Goal: Task Accomplishment & Management: Manage account settings

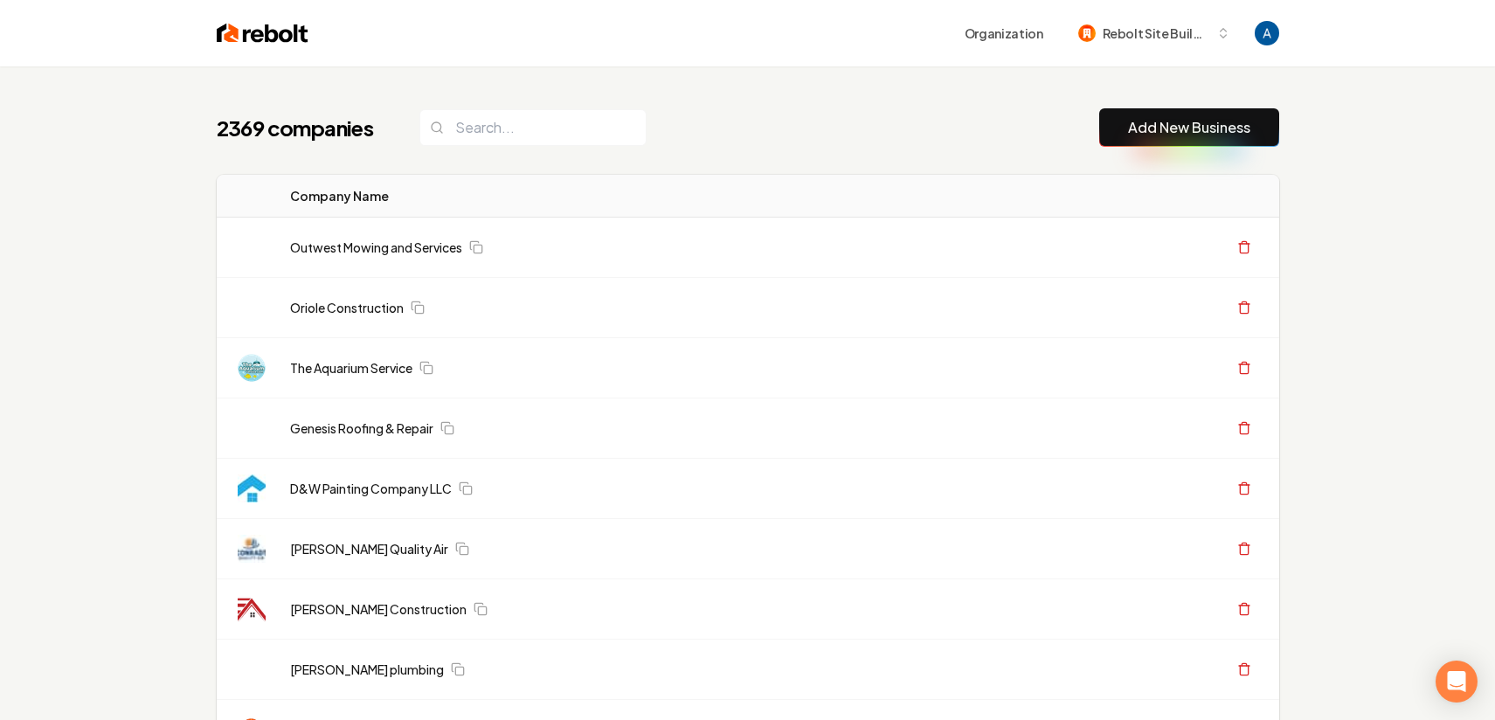
click at [522, 134] on input "search" at bounding box center [532, 127] width 227 height 37
click at [567, 127] on input "search" at bounding box center [532, 127] width 227 height 37
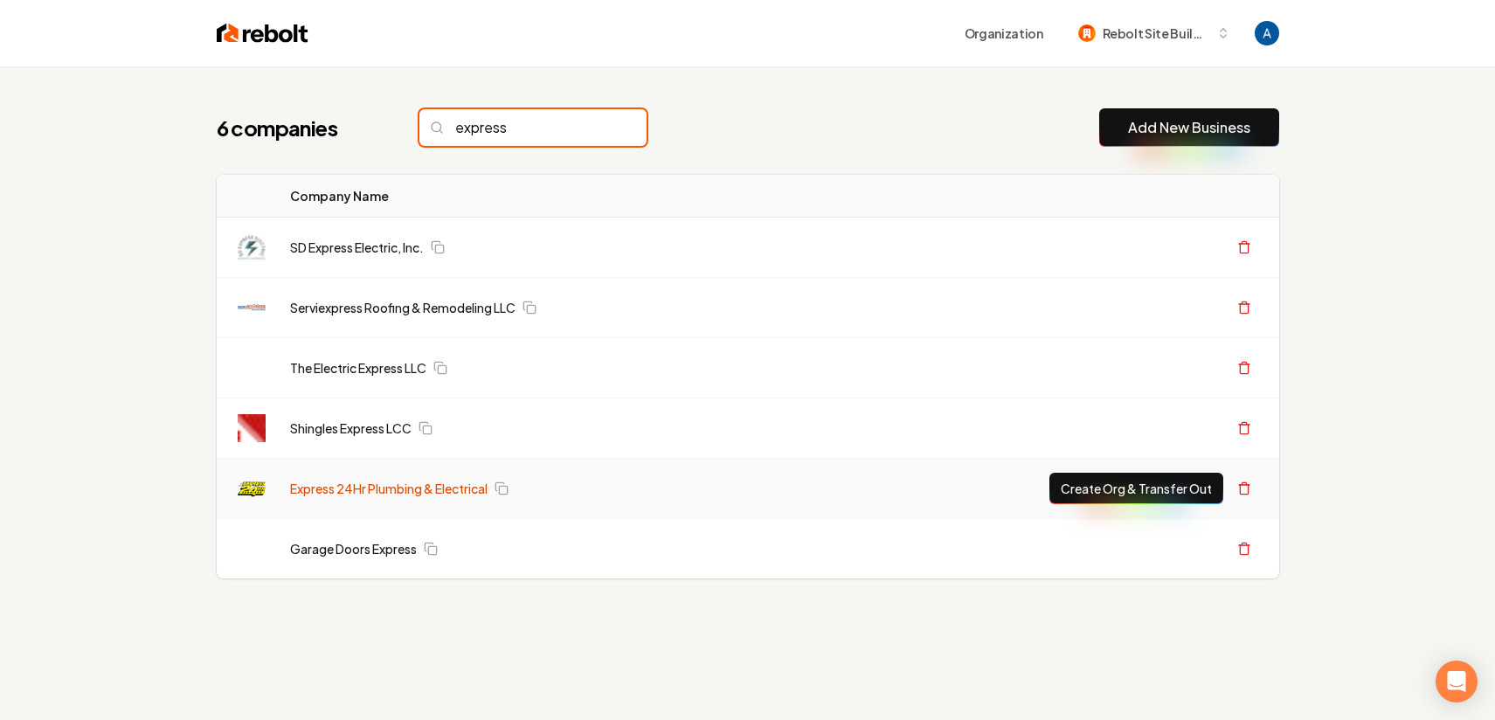
type input "express"
click at [382, 487] on link "Express 24Hr Plumbing & Electrical" at bounding box center [388, 488] width 197 height 17
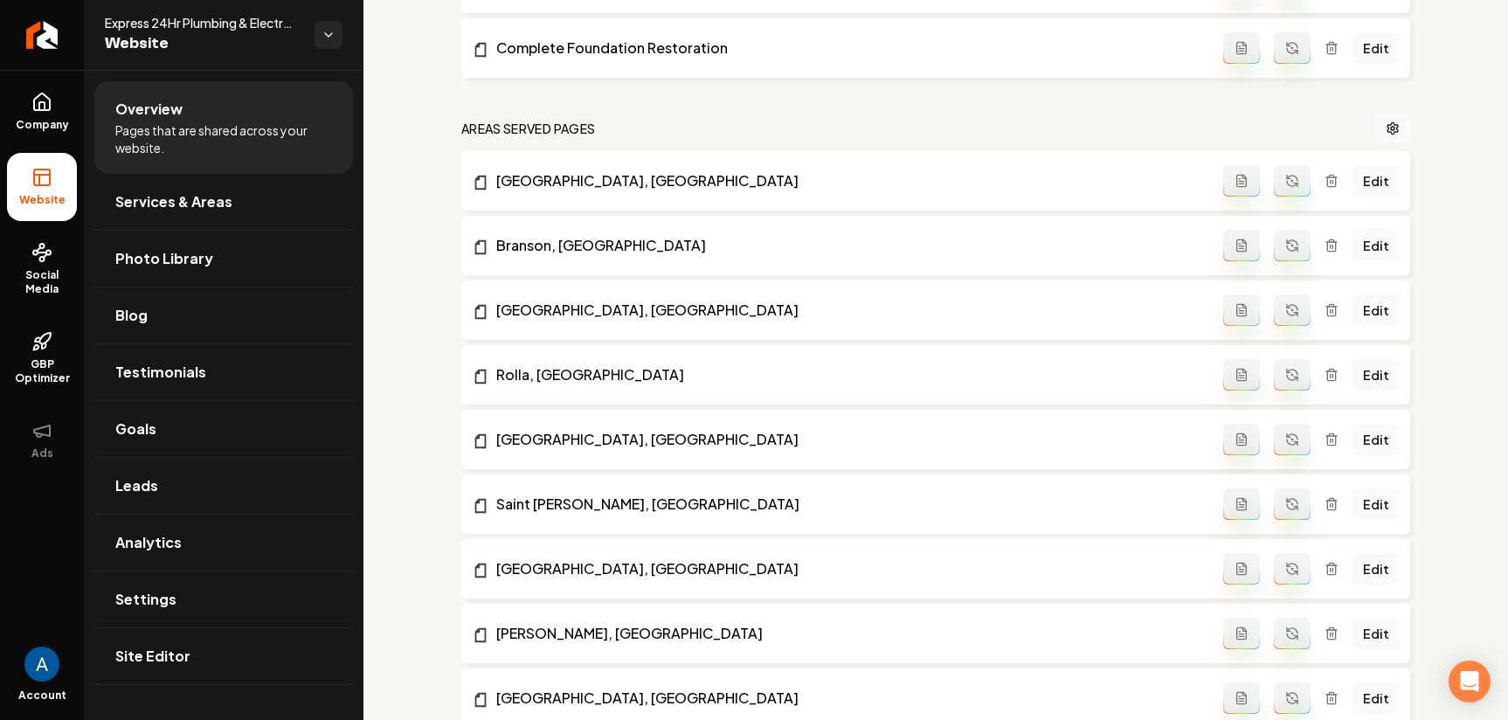
scroll to position [1036, 0]
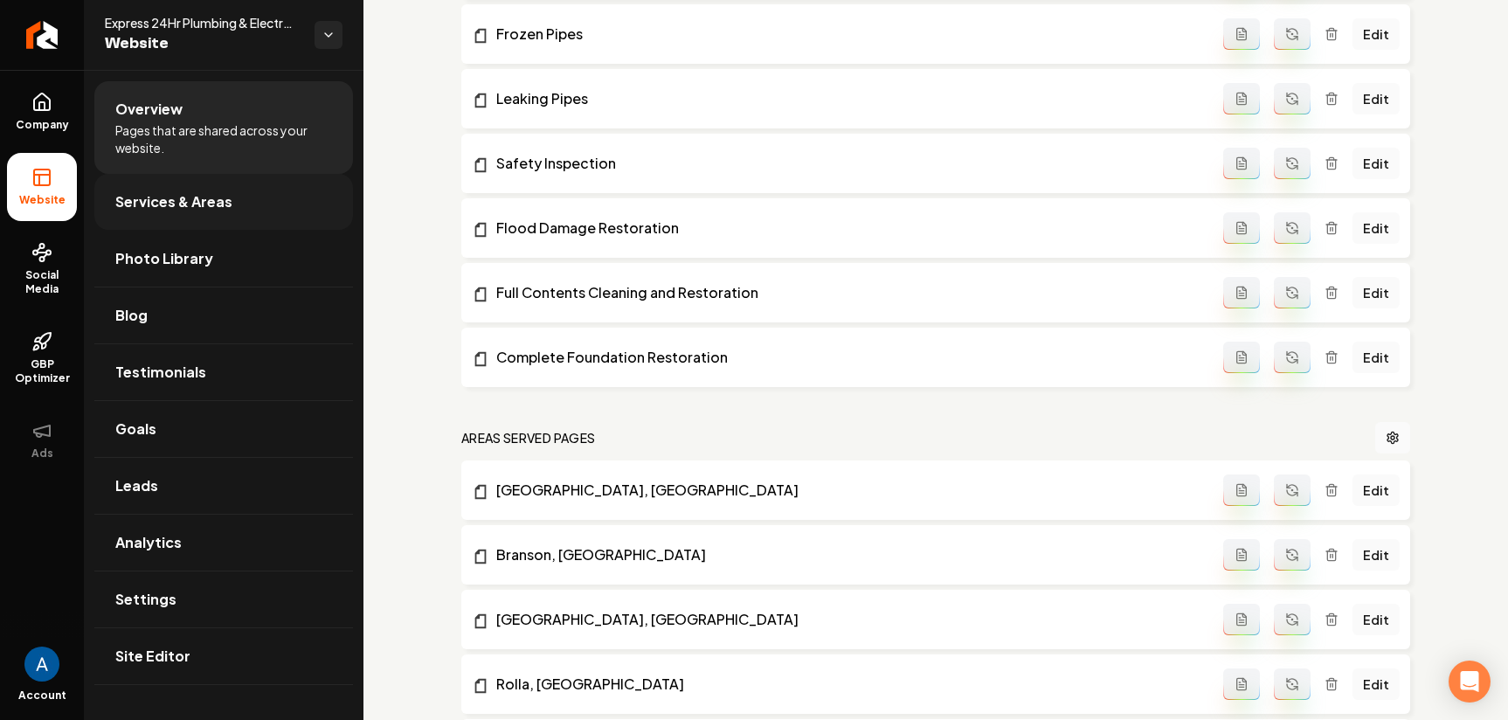
click at [188, 199] on span "Services & Areas" at bounding box center [173, 201] width 117 height 21
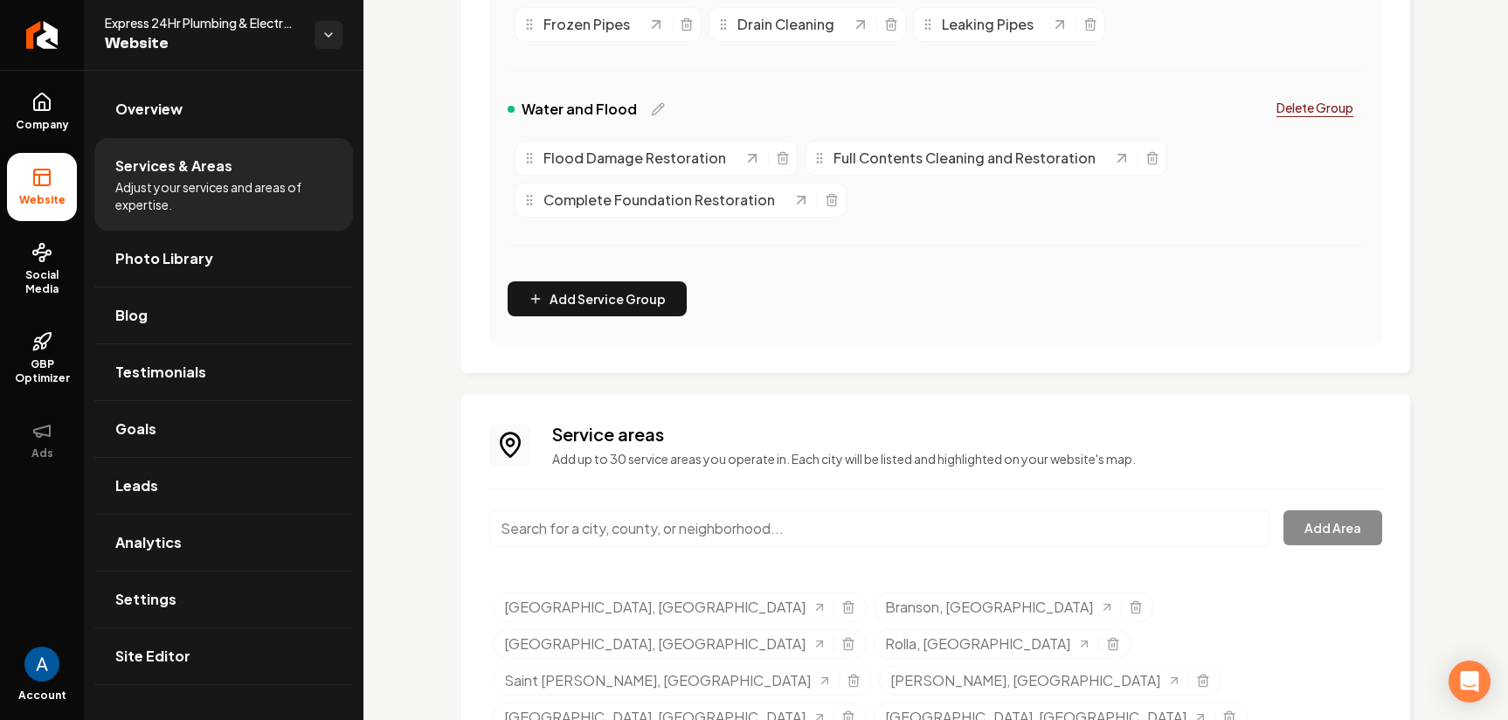
scroll to position [633, 0]
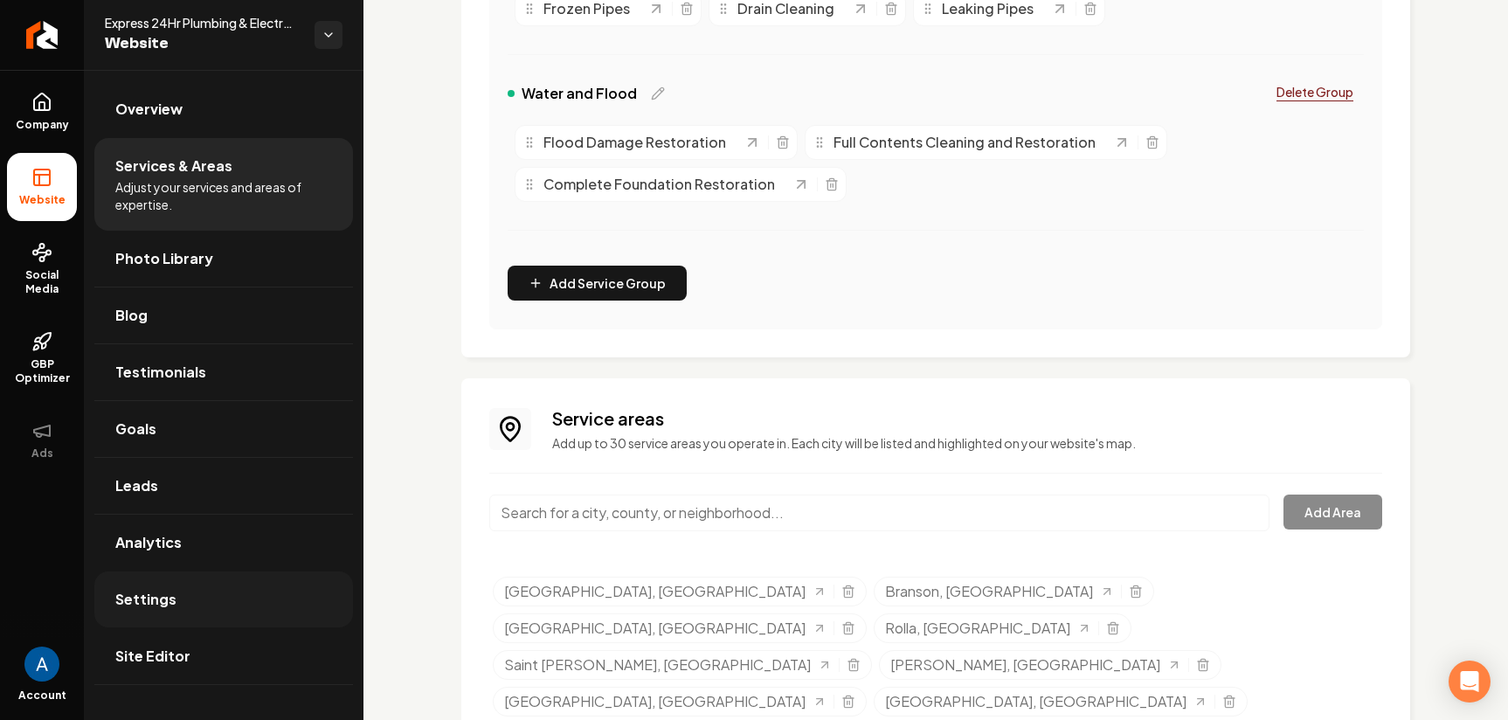
click at [144, 605] on span "Settings" at bounding box center [145, 599] width 61 height 21
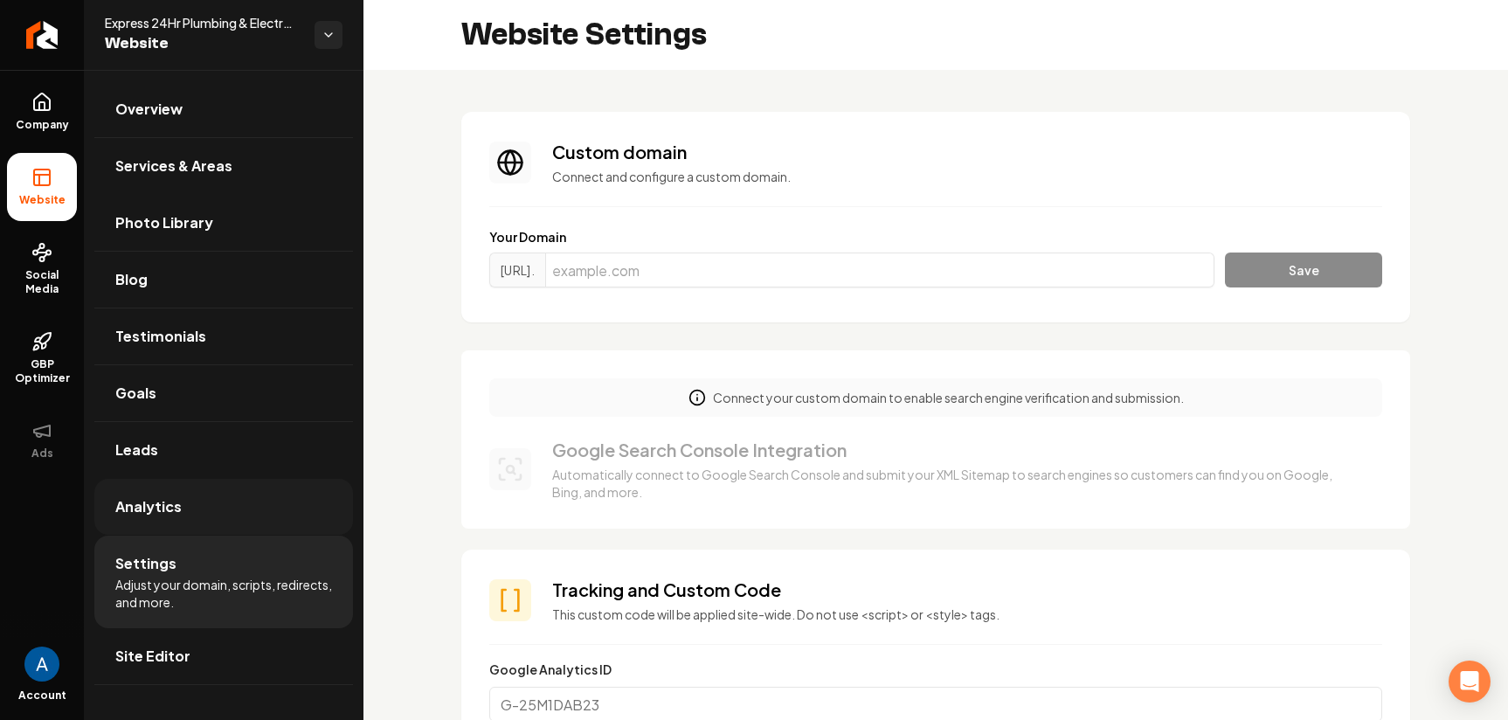
click at [149, 512] on span "Analytics" at bounding box center [148, 506] width 66 height 21
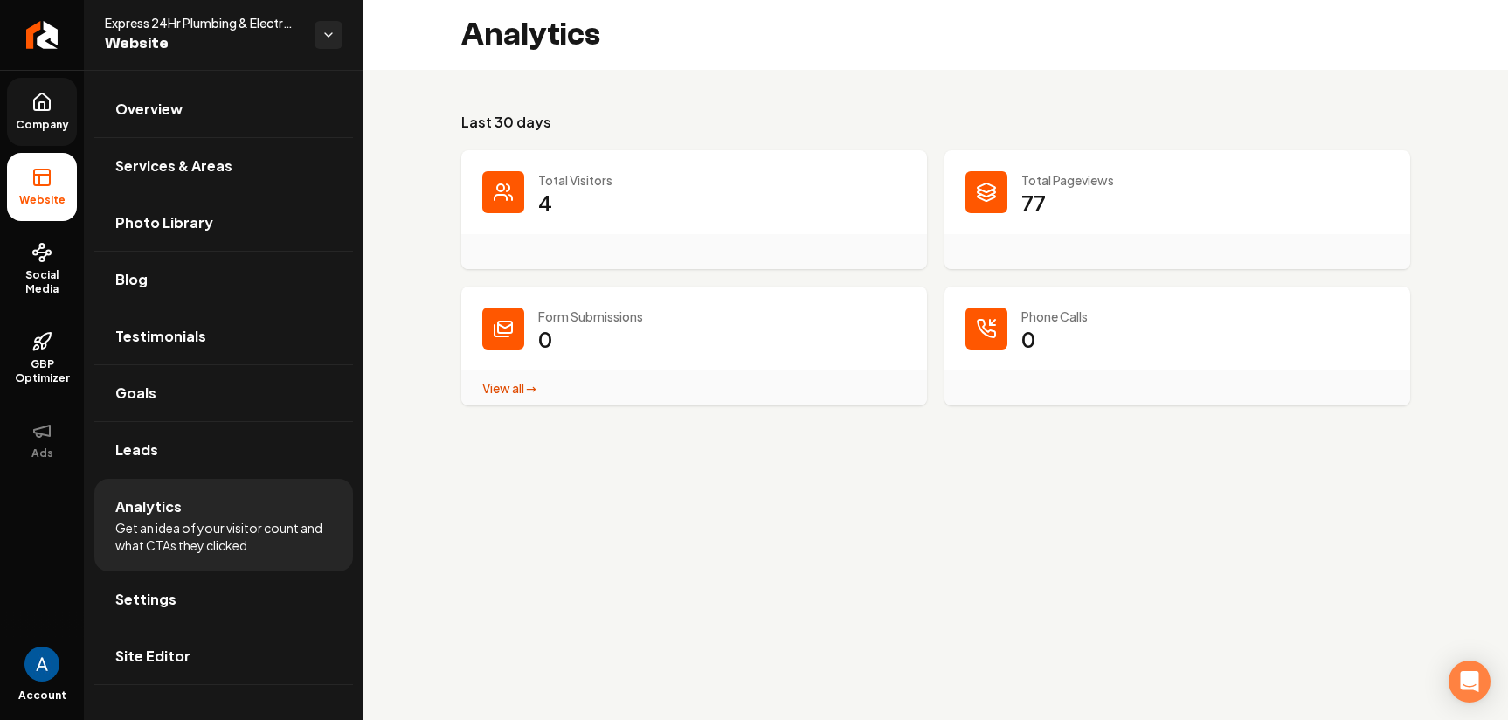
click at [7, 94] on link "Company" at bounding box center [42, 112] width 70 height 68
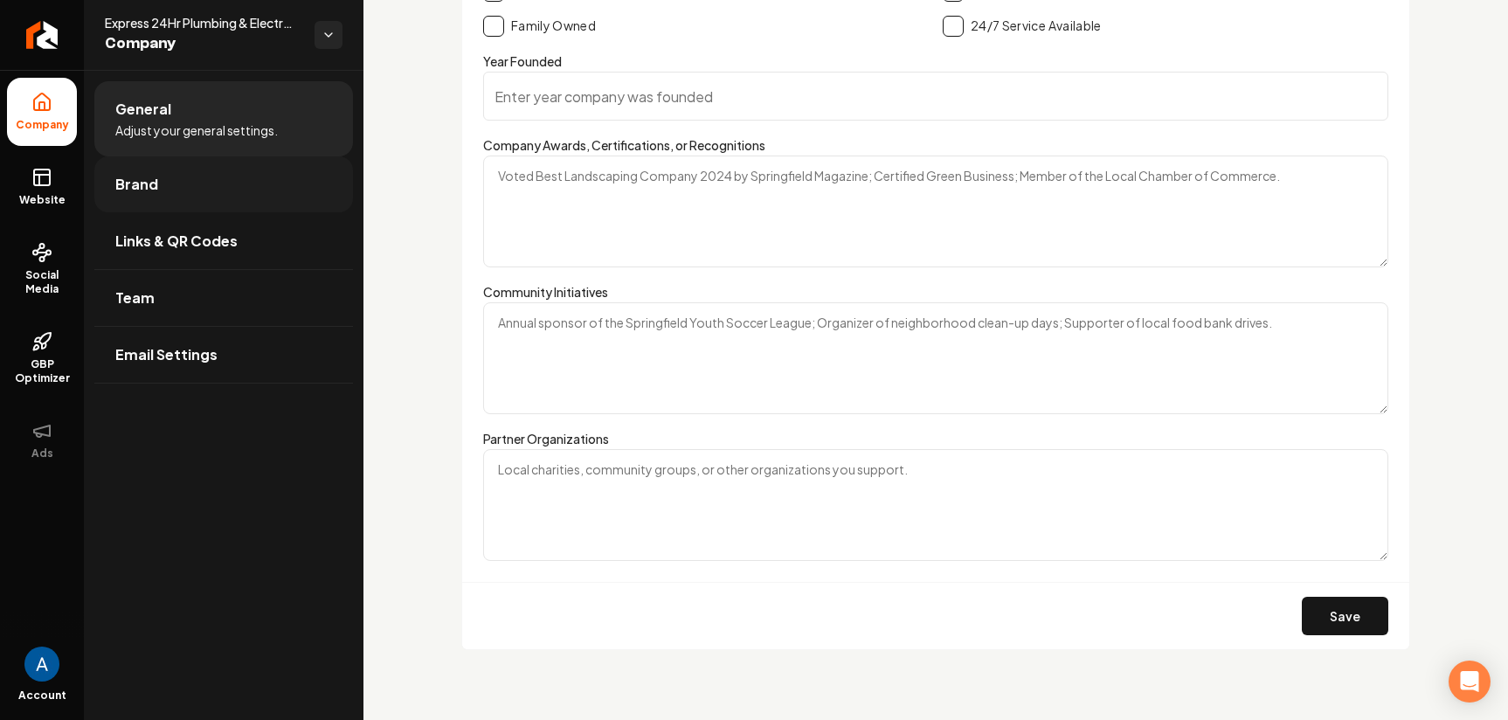
click at [148, 175] on span "Brand" at bounding box center [136, 184] width 43 height 21
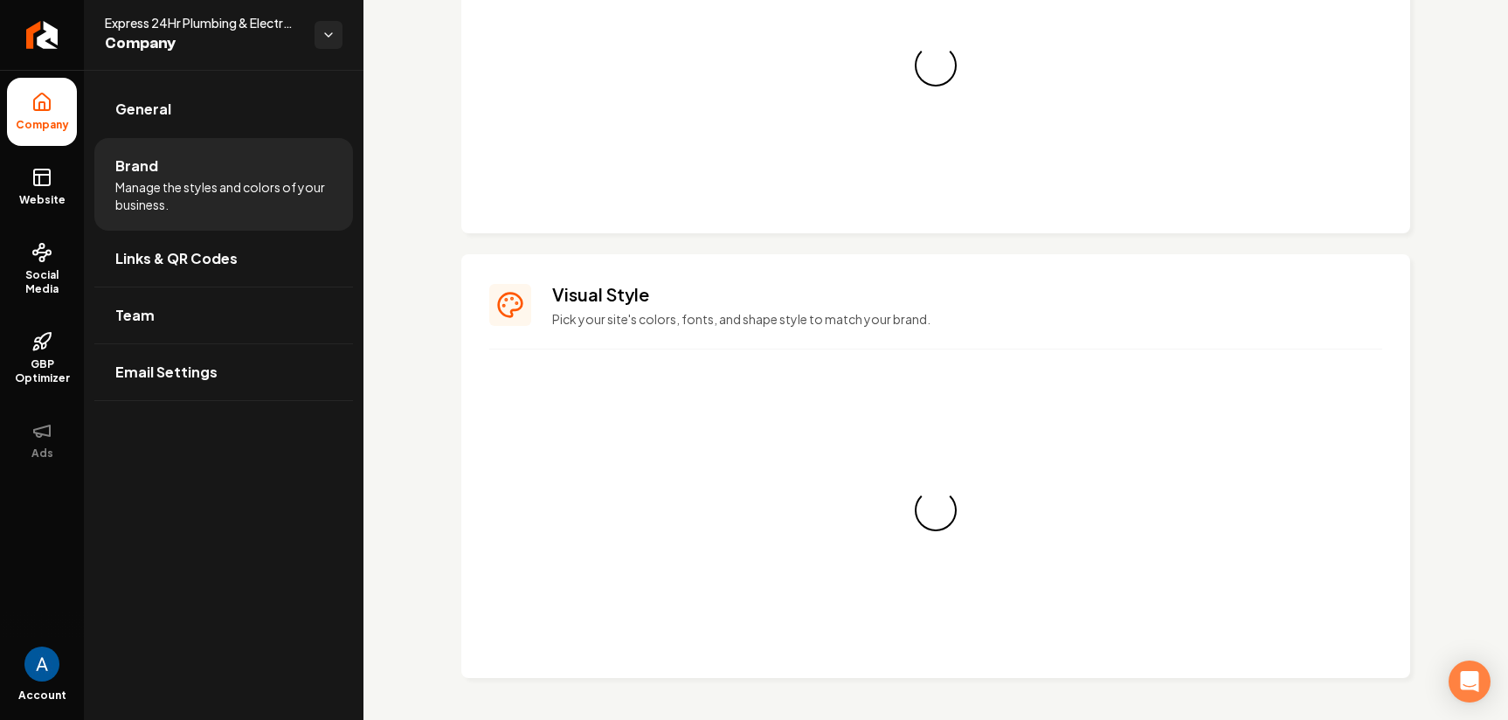
scroll to position [1450, 0]
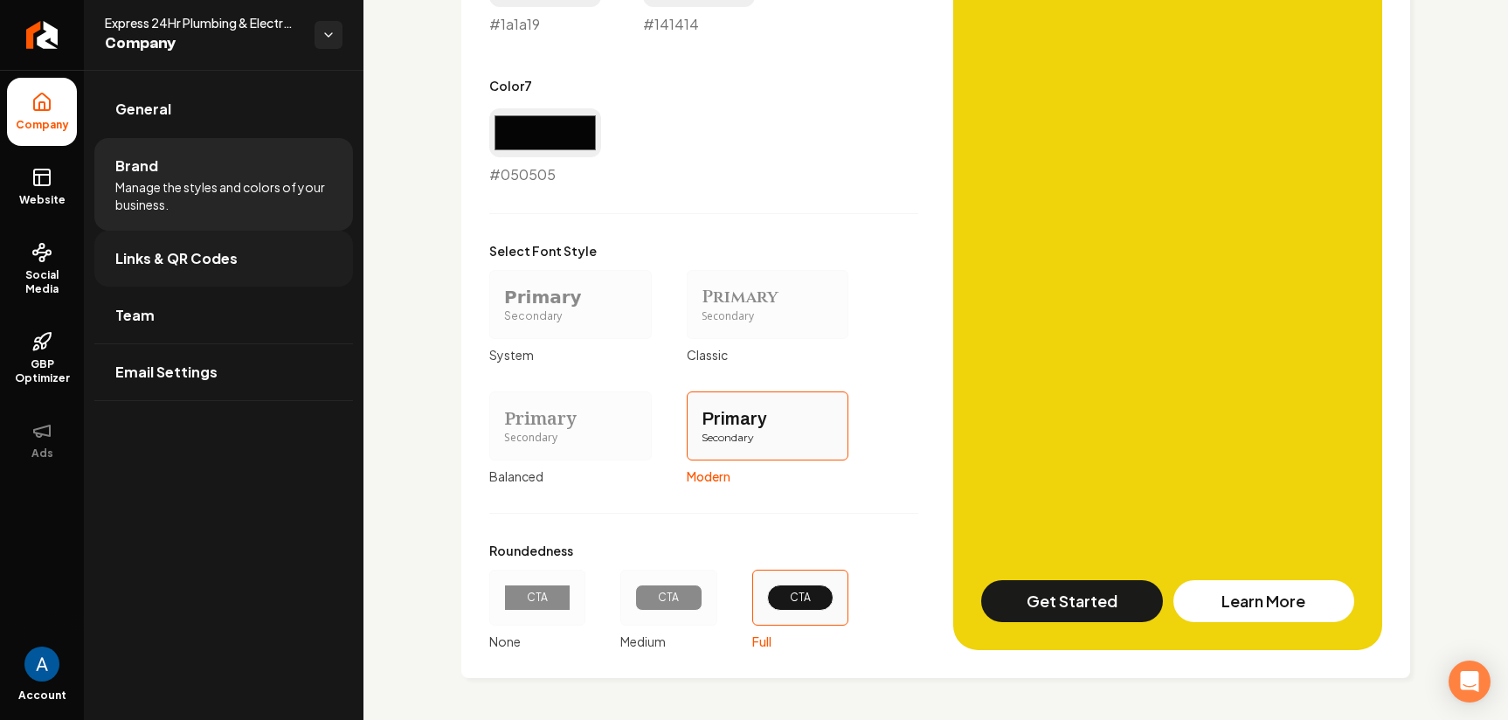
click at [162, 264] on span "Links & QR Codes" at bounding box center [176, 258] width 122 height 21
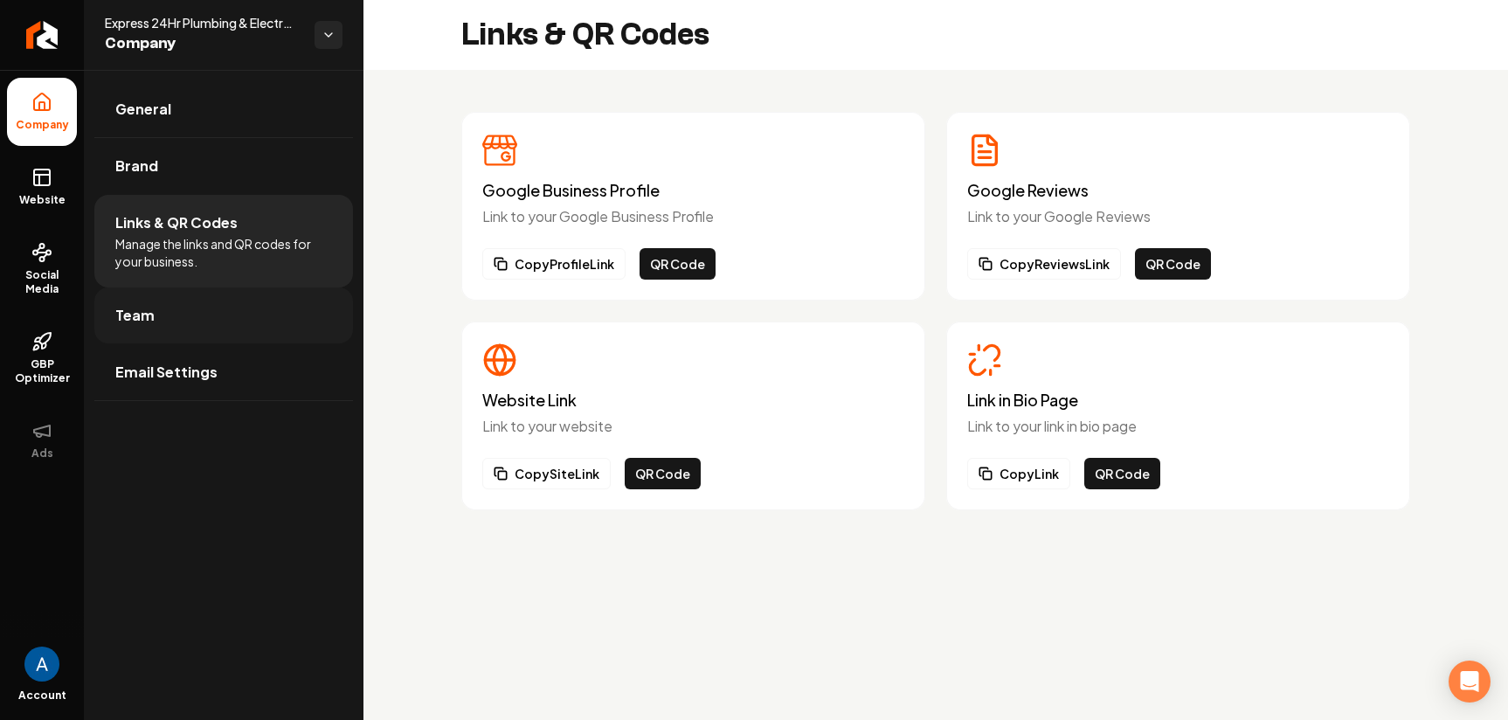
click at [128, 307] on span "Team" at bounding box center [134, 315] width 39 height 21
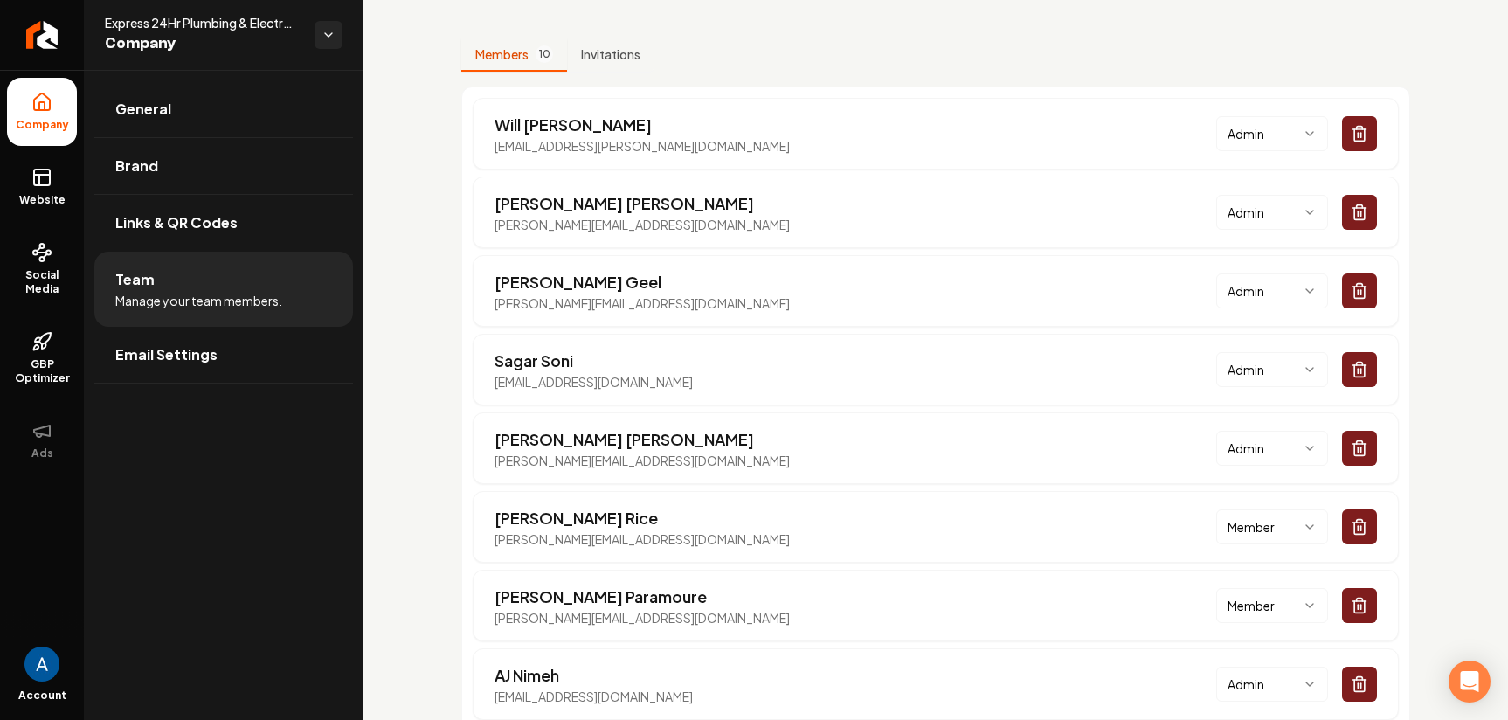
scroll to position [298, 0]
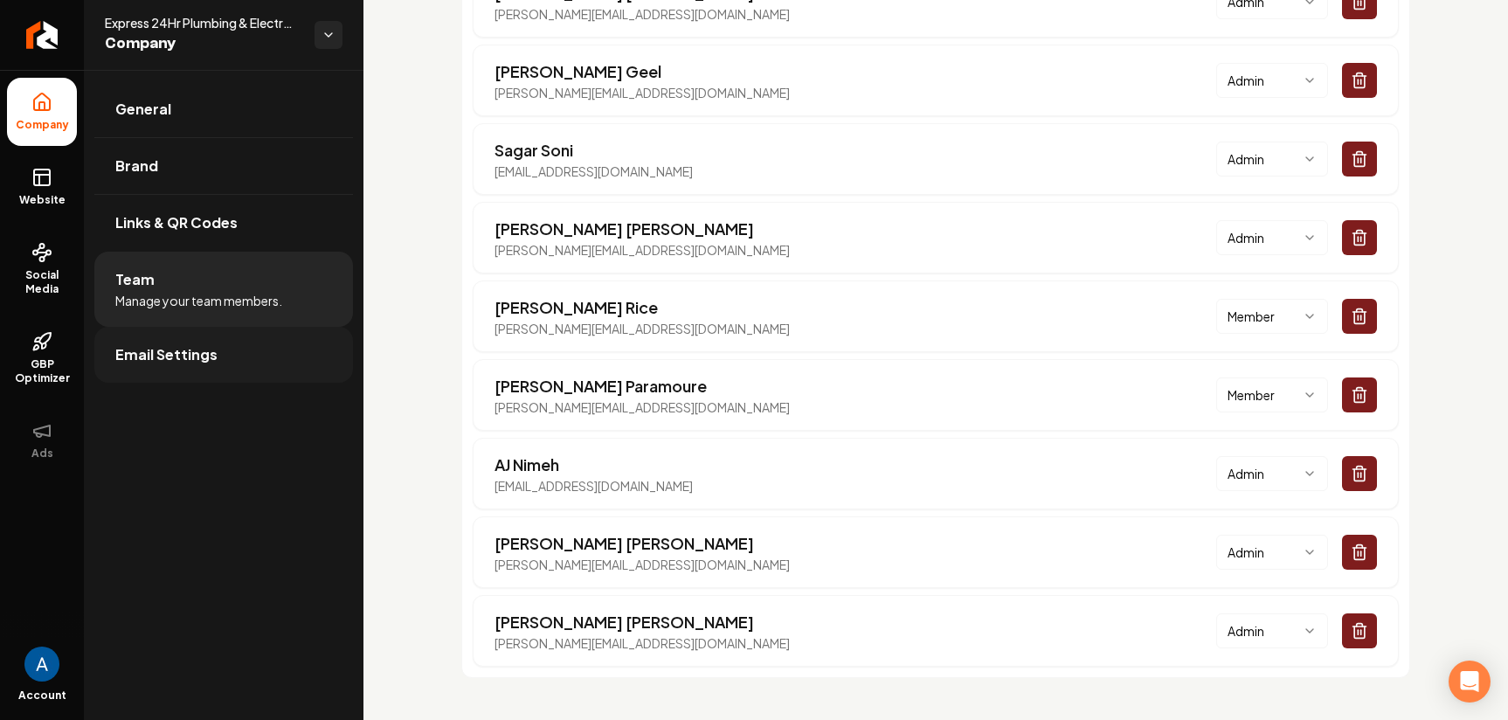
click at [181, 345] on span "Email Settings" at bounding box center [166, 354] width 102 height 21
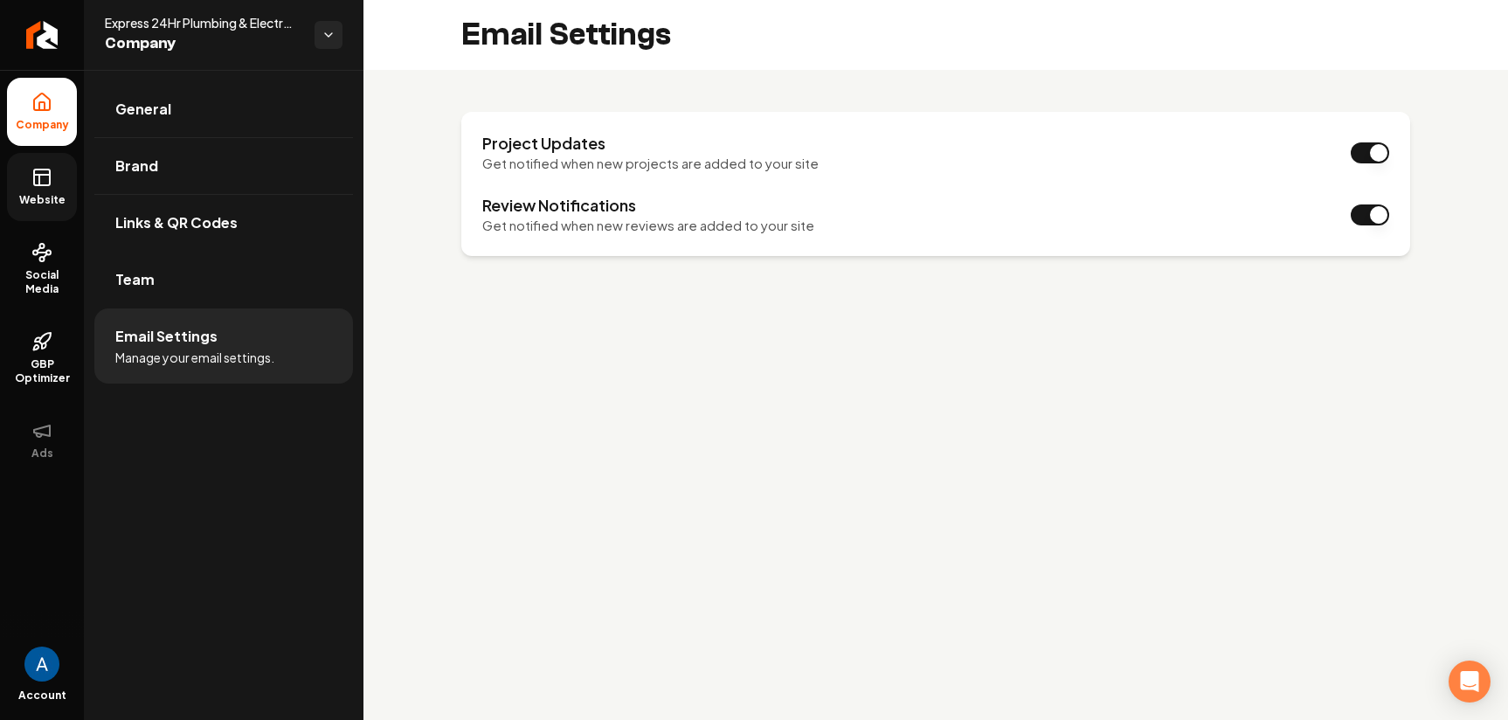
click at [44, 193] on span "Website" at bounding box center [42, 200] width 60 height 14
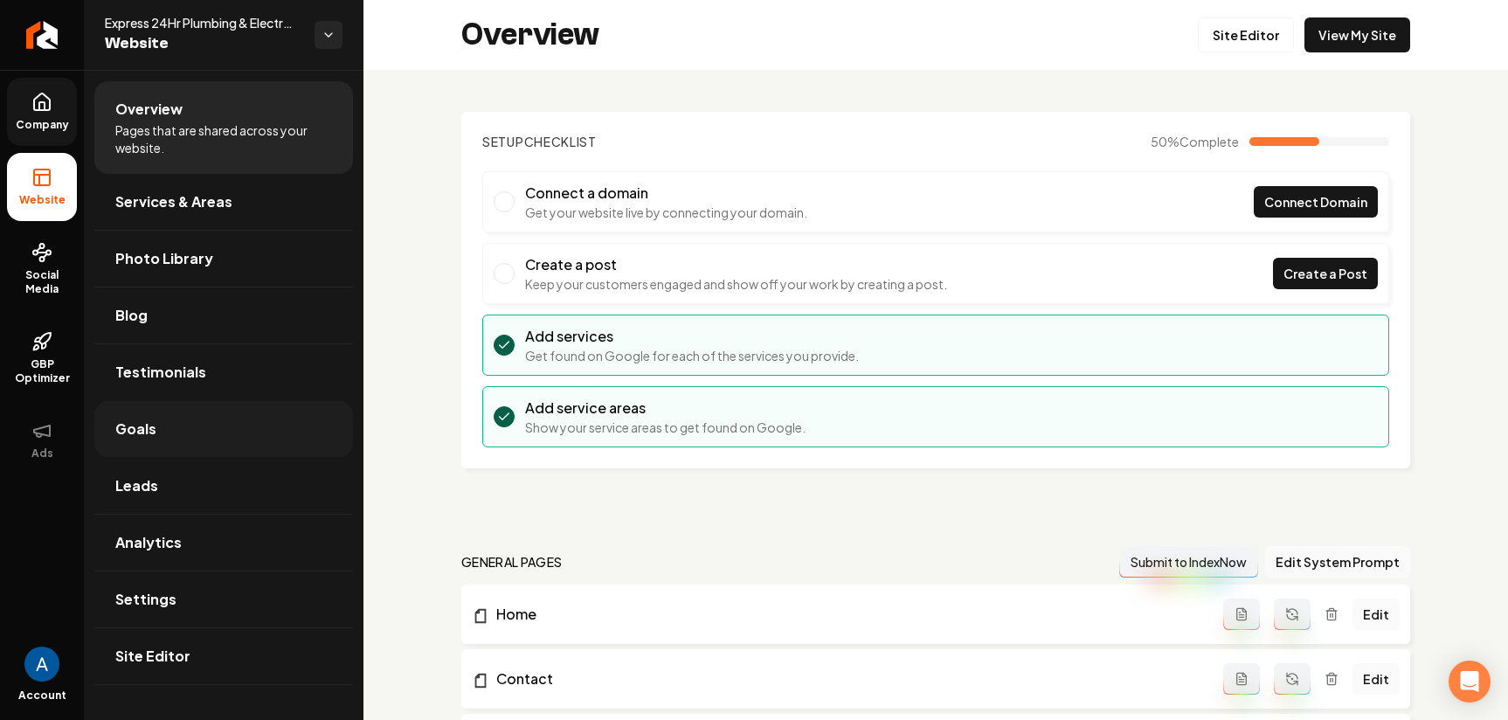
click at [143, 420] on span "Goals" at bounding box center [135, 428] width 41 height 21
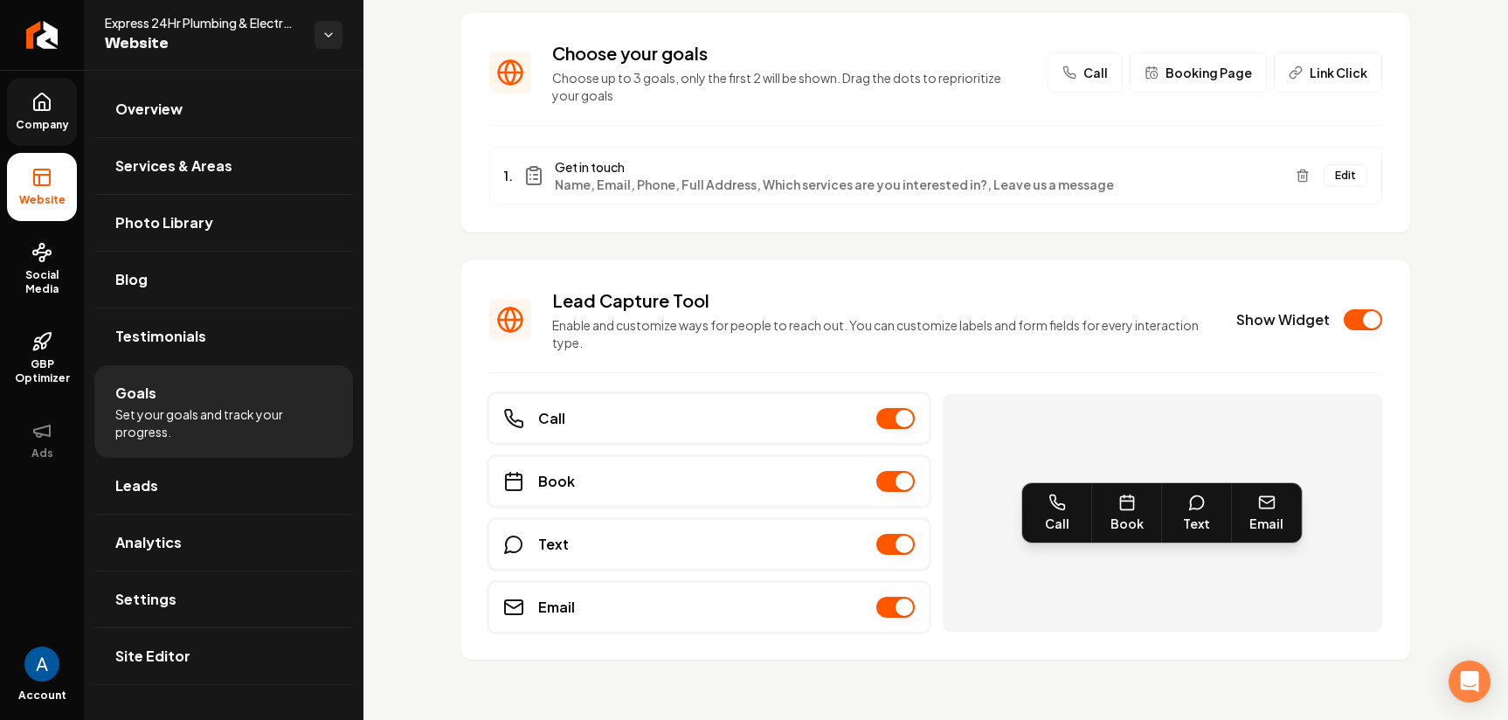
scroll to position [108, 0]
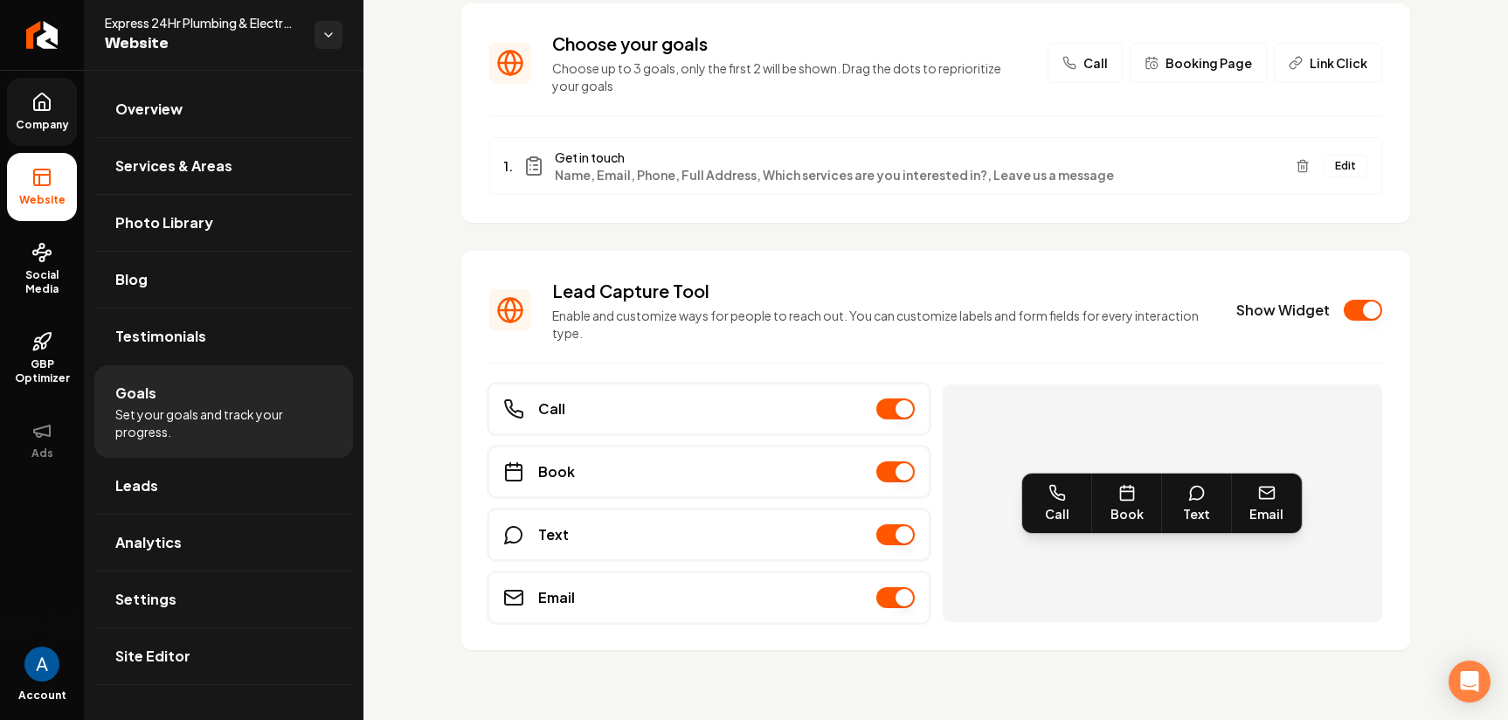
click at [1345, 312] on button "Show Widget" at bounding box center [1363, 310] width 38 height 21
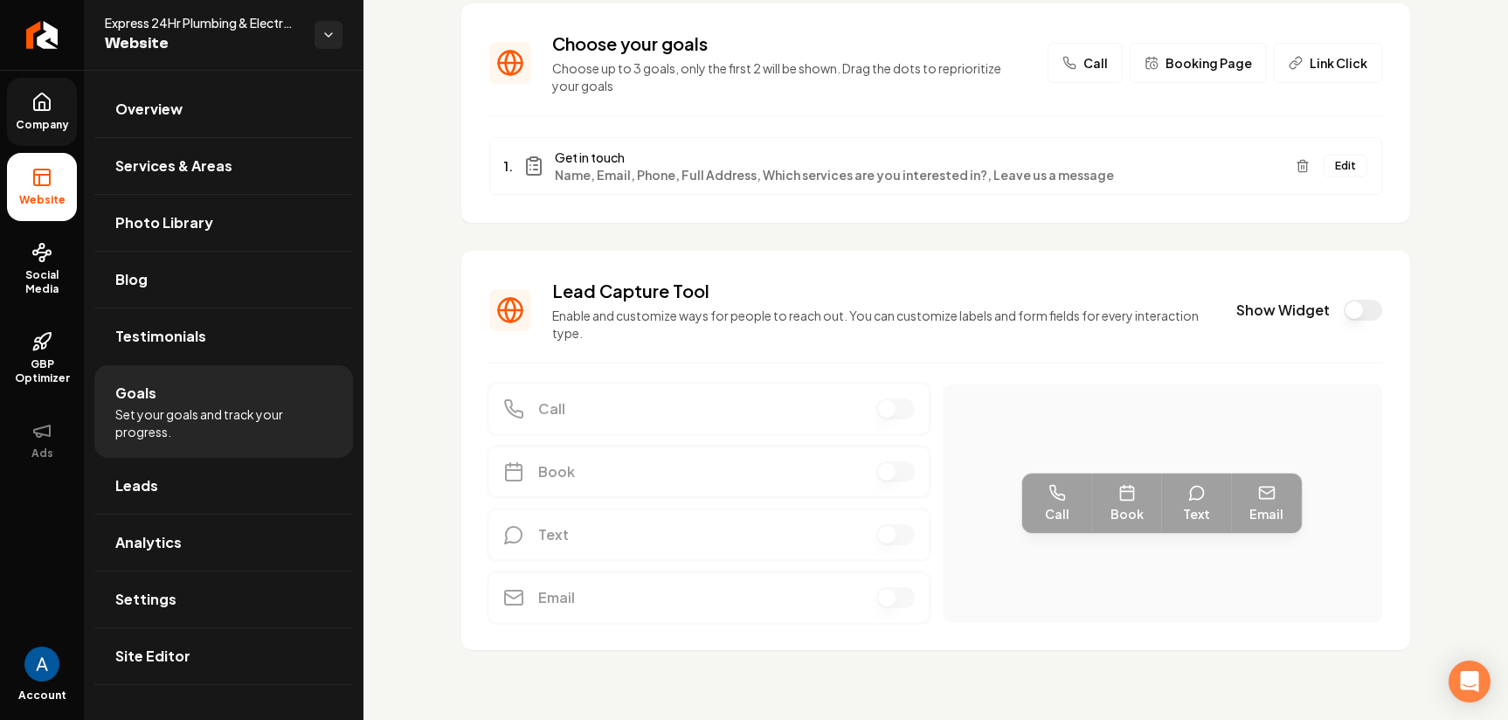
click at [47, 114] on link "Company" at bounding box center [42, 112] width 70 height 68
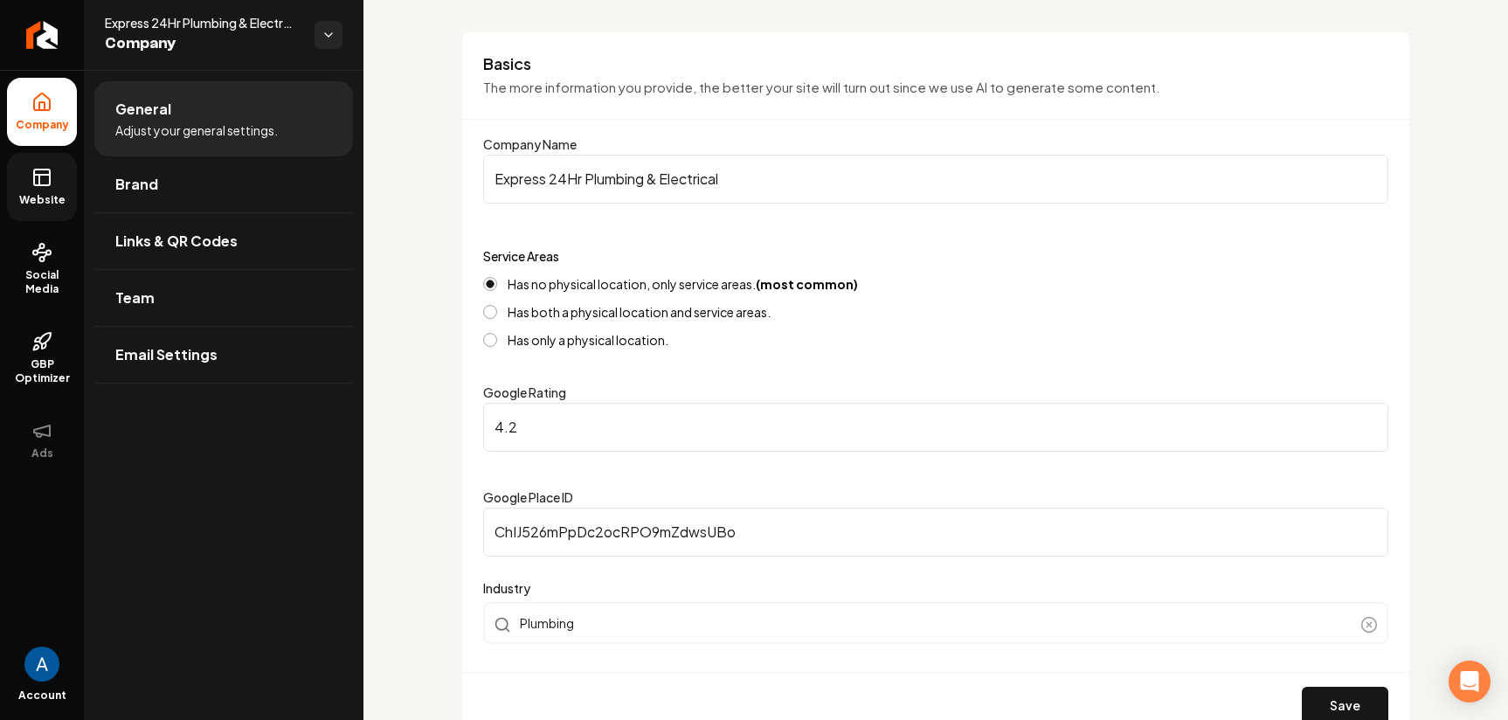
click at [58, 179] on link "Website" at bounding box center [42, 187] width 70 height 68
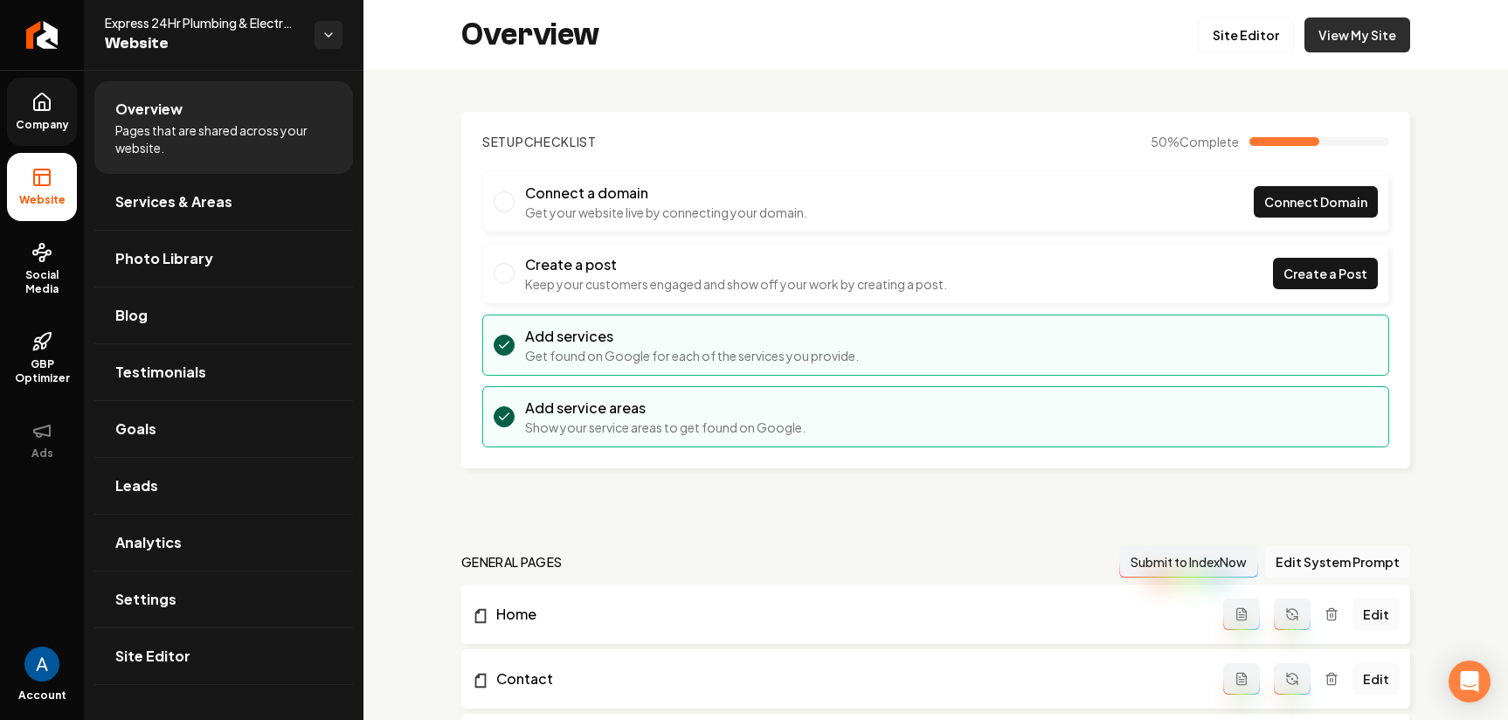
click at [1326, 37] on link "View My Site" at bounding box center [1357, 34] width 106 height 35
click at [1234, 39] on link "Site Editor" at bounding box center [1246, 34] width 96 height 35
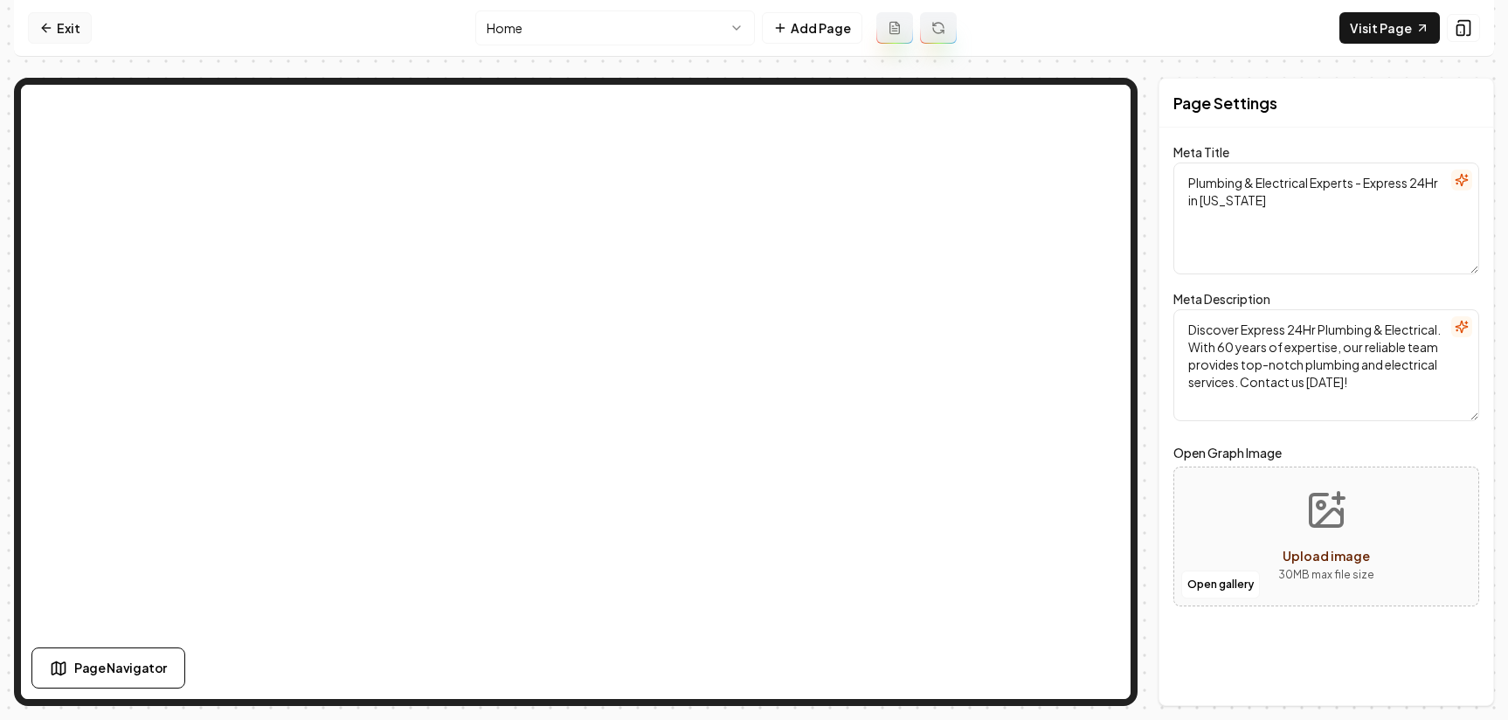
click at [48, 31] on icon at bounding box center [46, 28] width 14 height 14
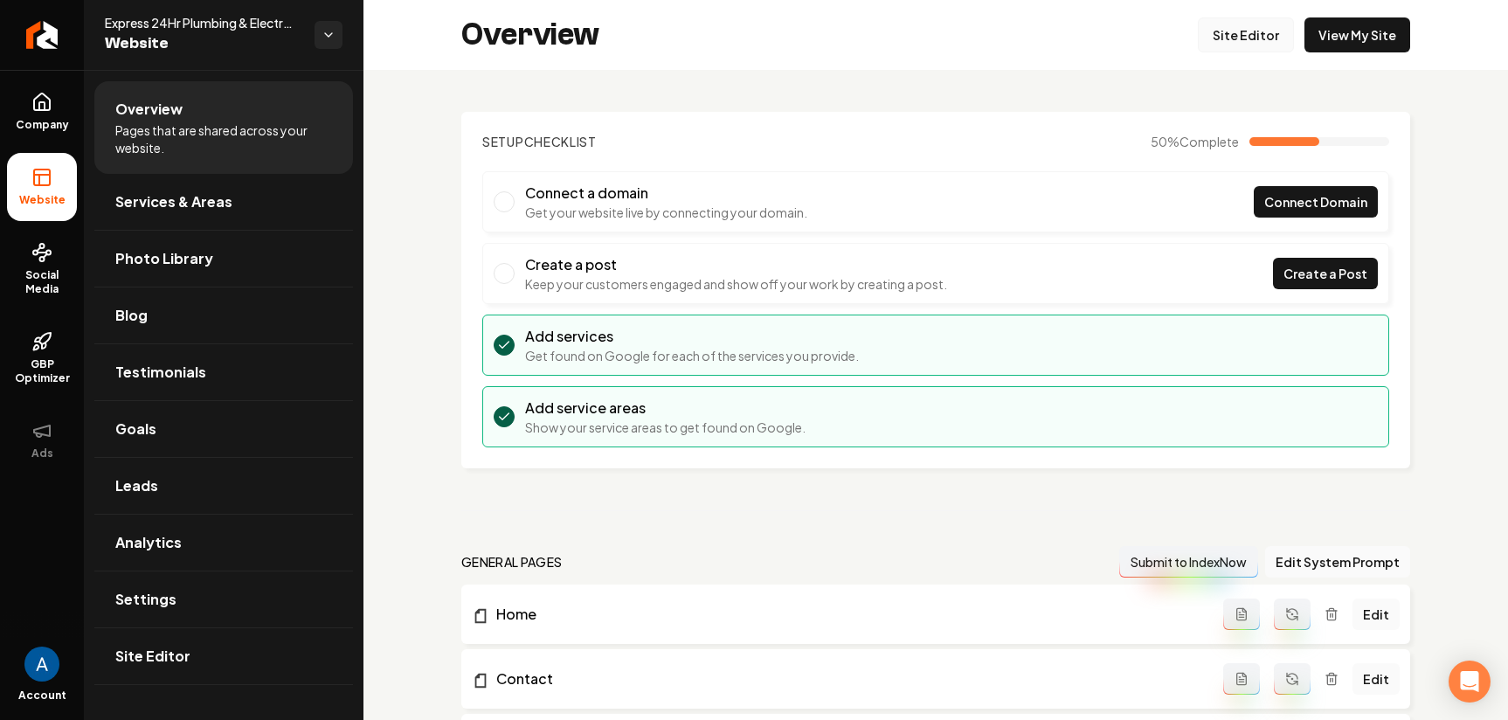
click at [1242, 38] on link "Site Editor" at bounding box center [1246, 34] width 96 height 35
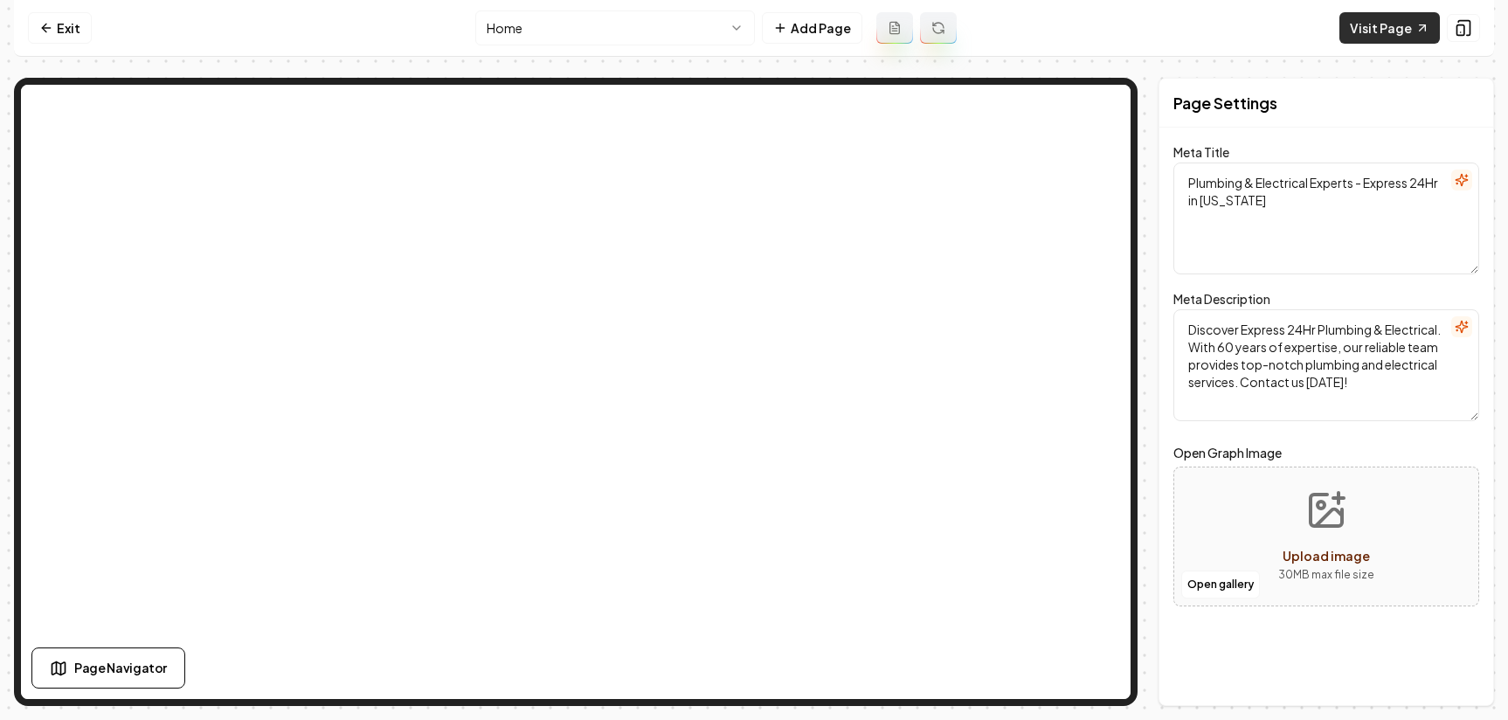
click at [1386, 27] on link "Visit Page" at bounding box center [1389, 27] width 100 height 31
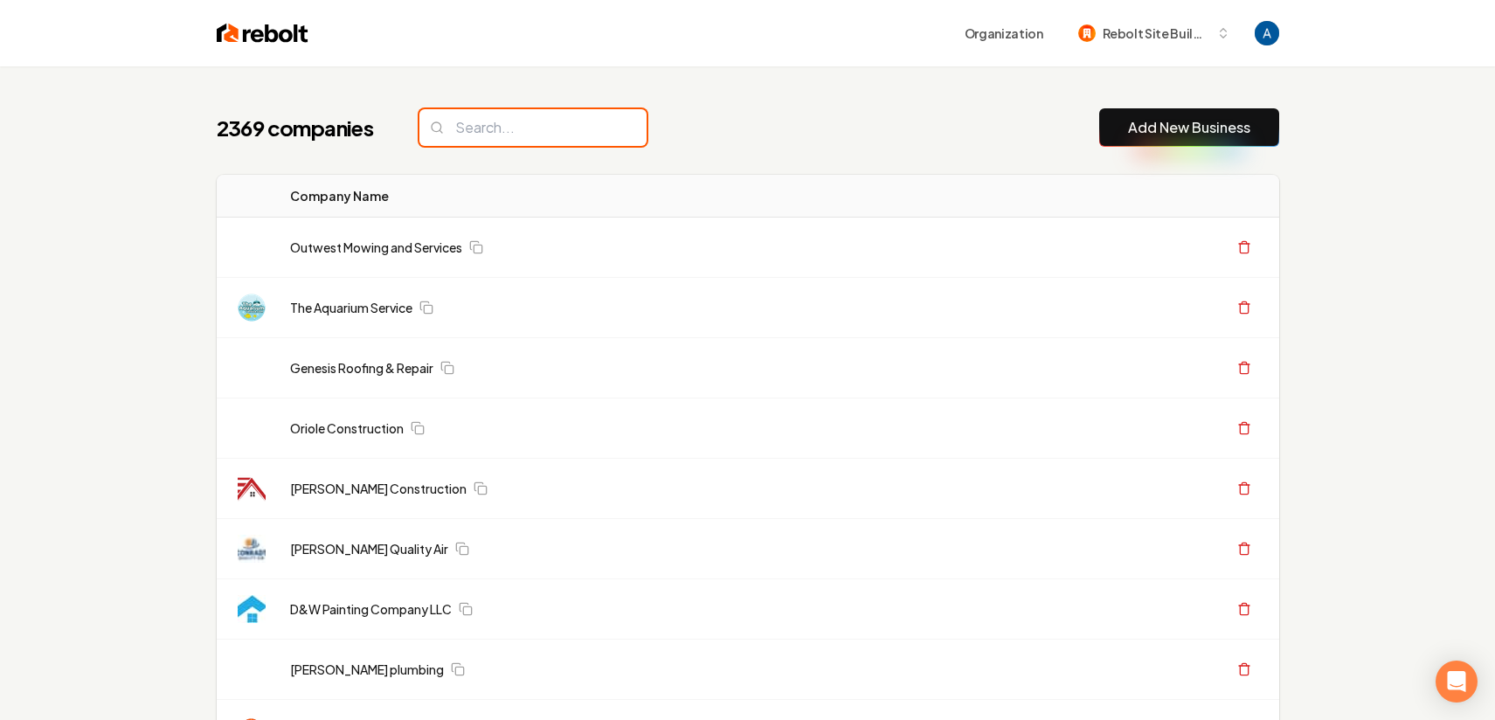
click at [556, 125] on input "search" at bounding box center [532, 127] width 227 height 37
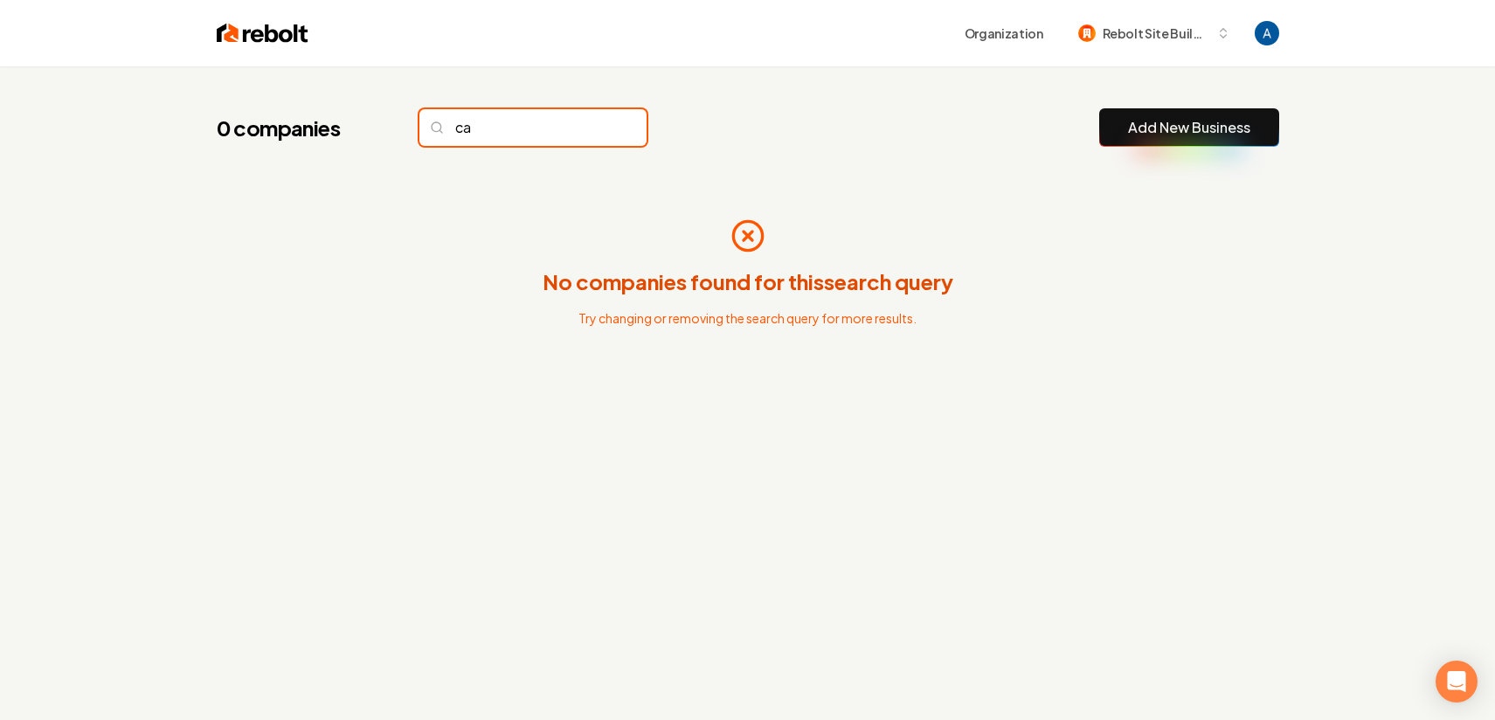
type input "c"
